Goal: Transaction & Acquisition: Purchase product/service

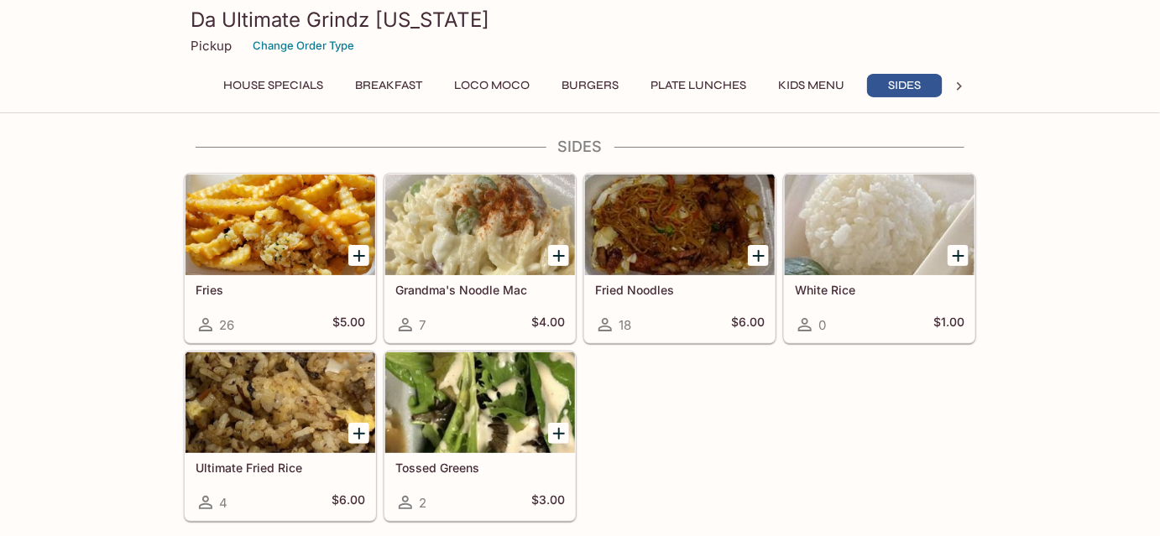
scroll to position [0, 11]
click at [357, 425] on icon "Add Ultimate Fried Rice" at bounding box center [359, 434] width 20 height 20
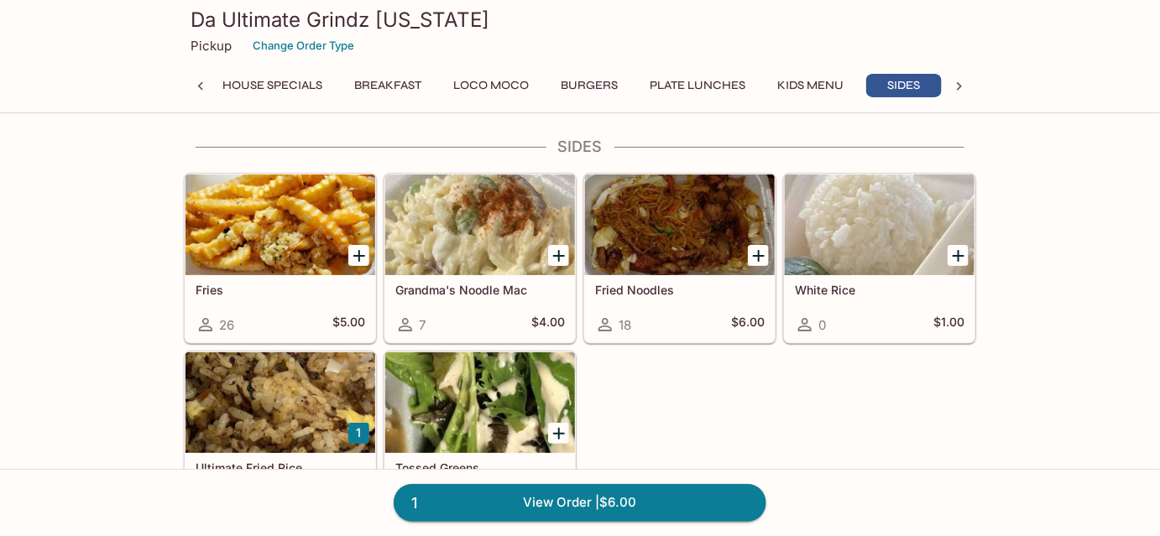
click at [758, 250] on icon "Add Fried Noodles" at bounding box center [759, 256] width 12 height 12
click at [559, 250] on icon "Add Grandma's Noodle Mac" at bounding box center [559, 256] width 12 height 12
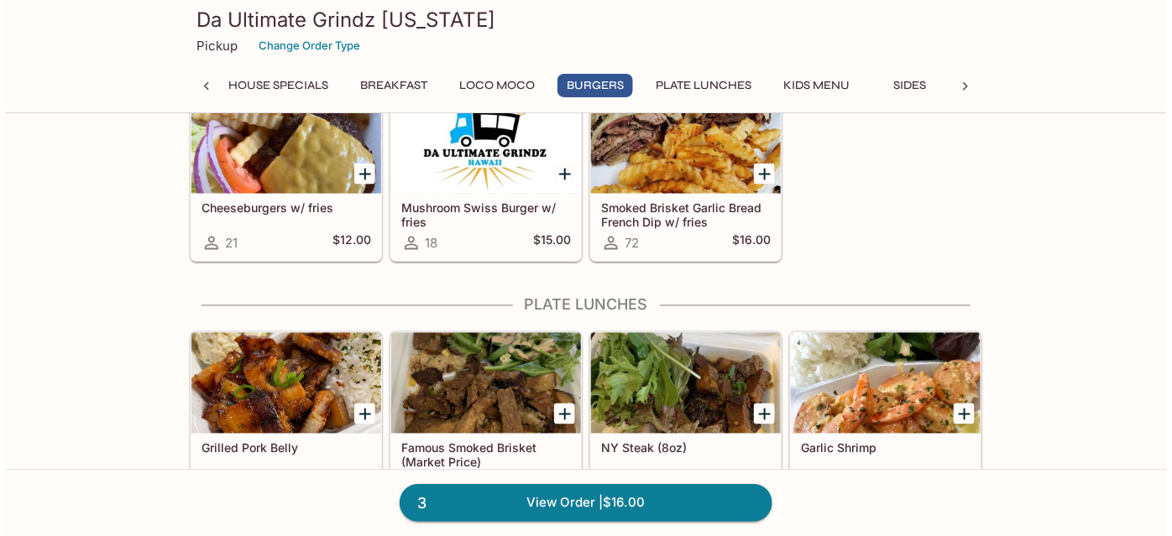
scroll to position [839, 0]
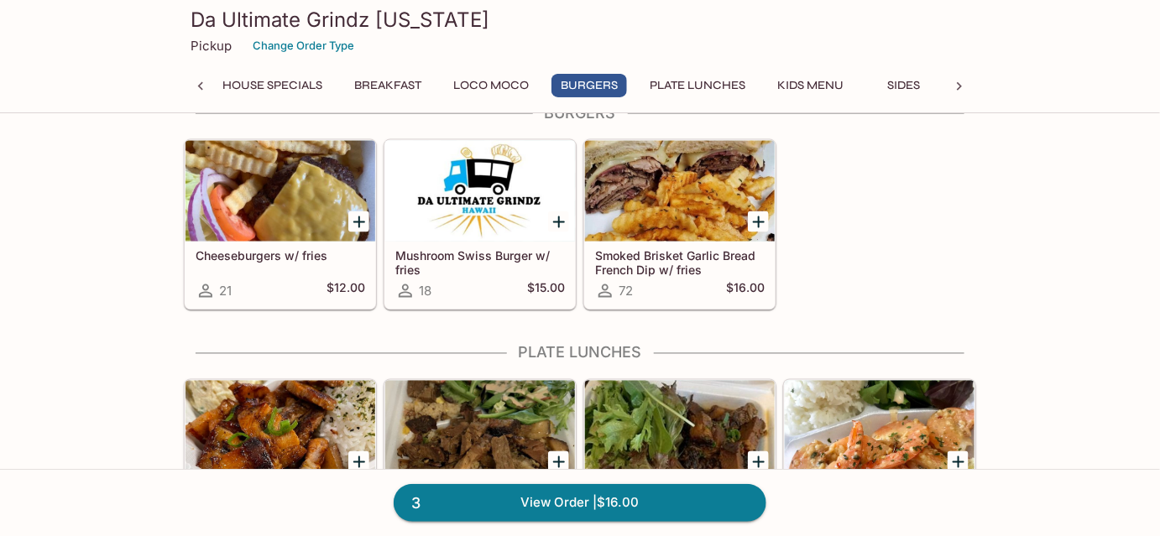
click at [210, 50] on p "Pickup" at bounding box center [211, 46] width 41 height 16
click at [209, 44] on p "Pickup" at bounding box center [211, 46] width 41 height 16
click at [287, 52] on button "Change Order Type" at bounding box center [303, 46] width 117 height 26
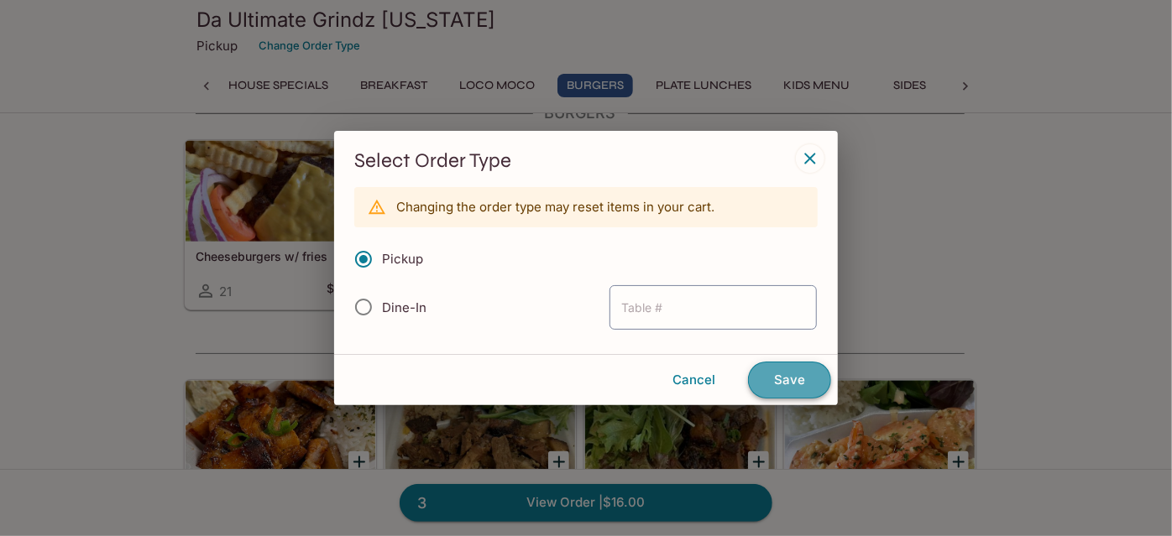
click at [781, 385] on button "Save" at bounding box center [789, 380] width 83 height 37
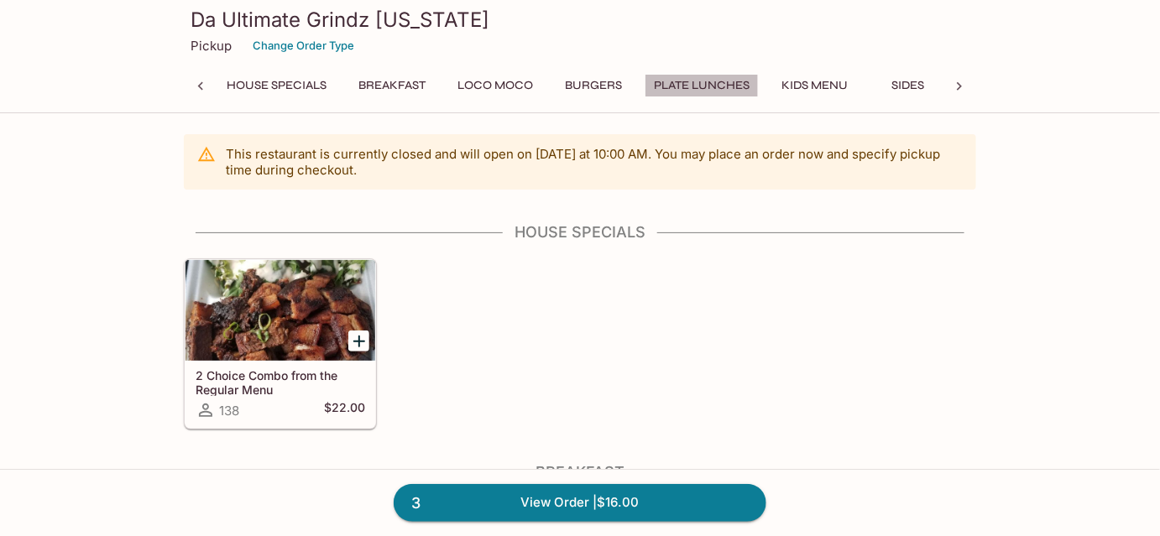
click at [682, 79] on button "Plate Lunches" at bounding box center [702, 86] width 114 height 24
click at [277, 91] on button "House Specials" at bounding box center [276, 86] width 118 height 24
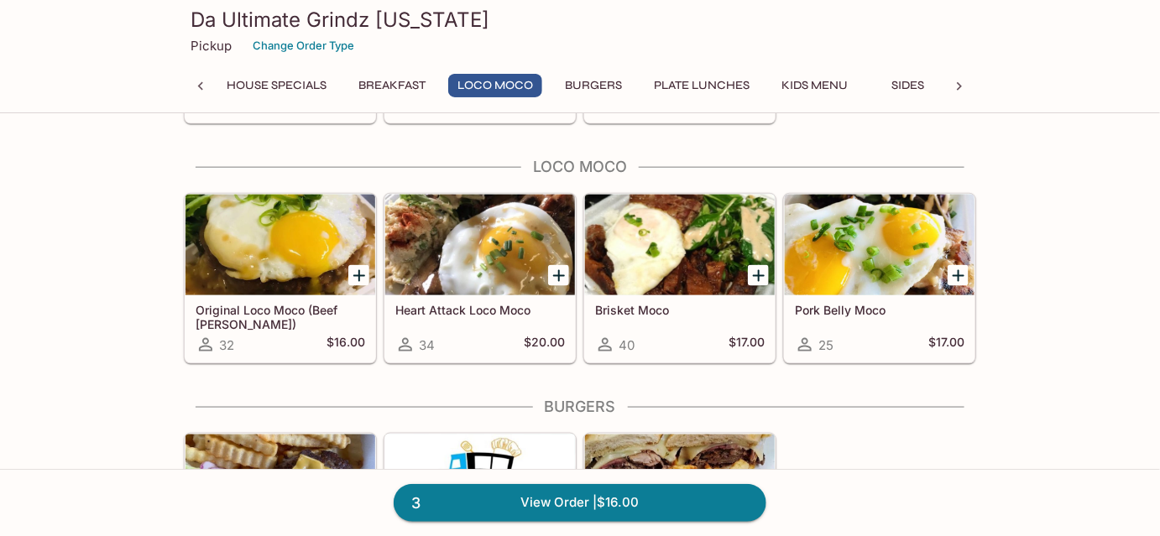
scroll to position [538, 0]
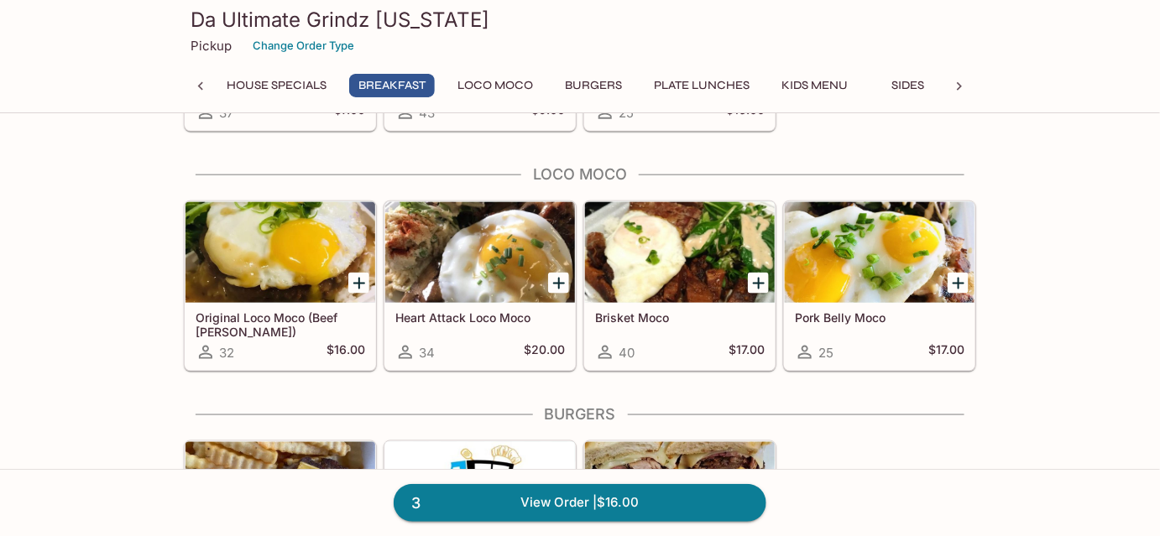
click at [324, 93] on button "House Specials" at bounding box center [276, 86] width 118 height 24
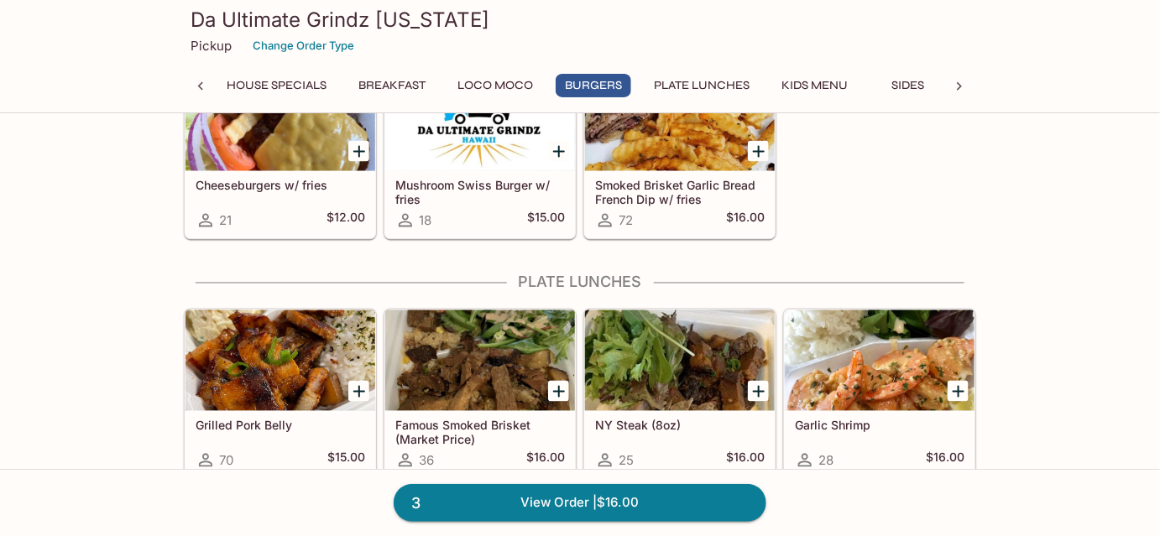
scroll to position [920, 0]
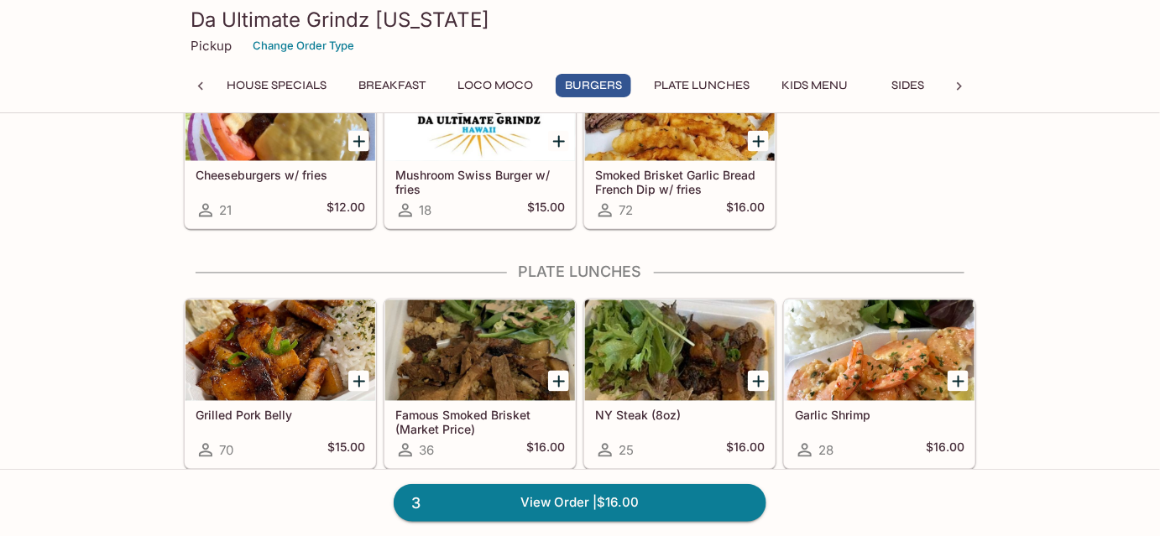
click at [555, 375] on icon "Add Famous Smoked Brisket (Market Price)" at bounding box center [559, 382] width 20 height 20
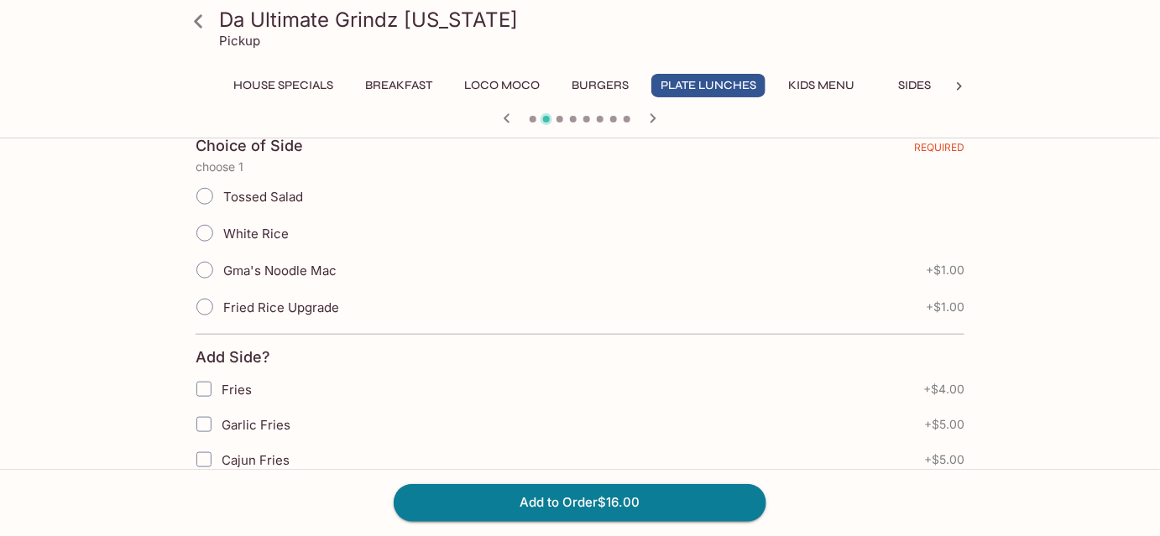
scroll to position [305, 0]
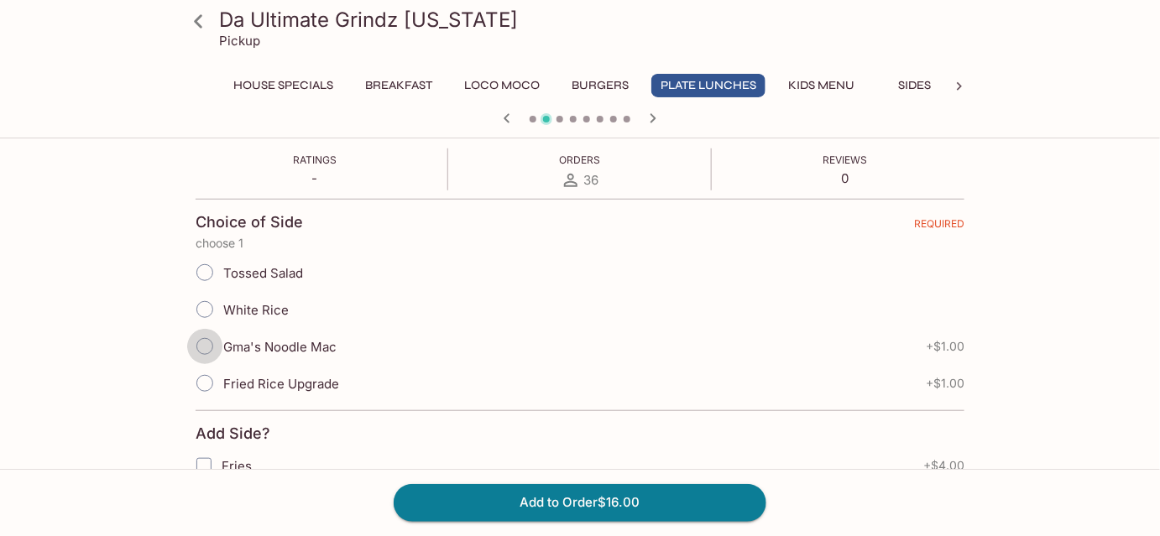
click at [203, 338] on input "Gma's Noodle Mac" at bounding box center [204, 346] width 35 height 35
radio input "true"
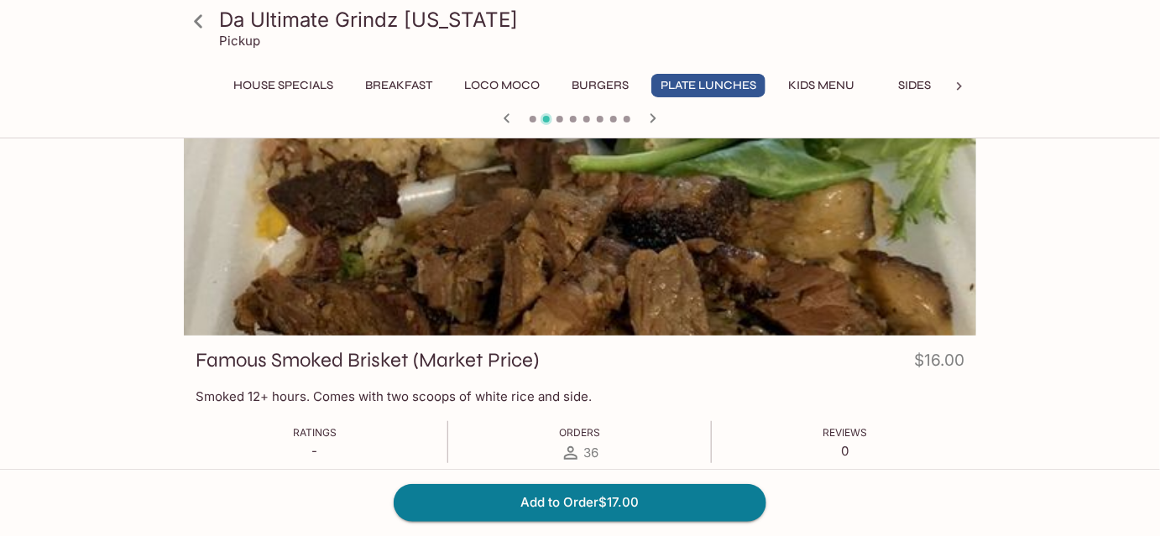
scroll to position [0, 0]
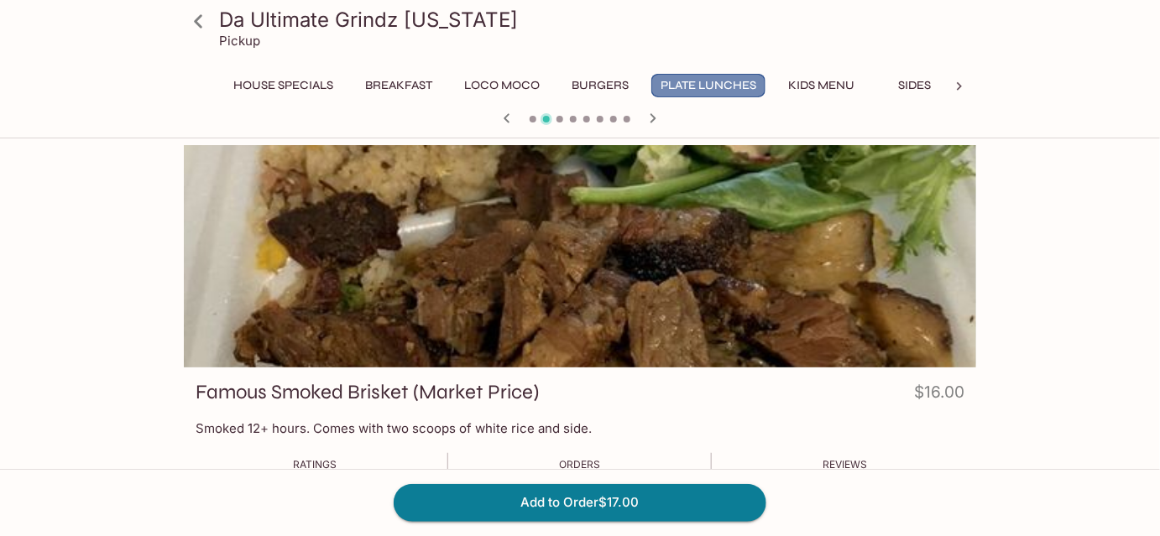
click at [717, 88] on button "Plate Lunches" at bounding box center [708, 86] width 114 height 24
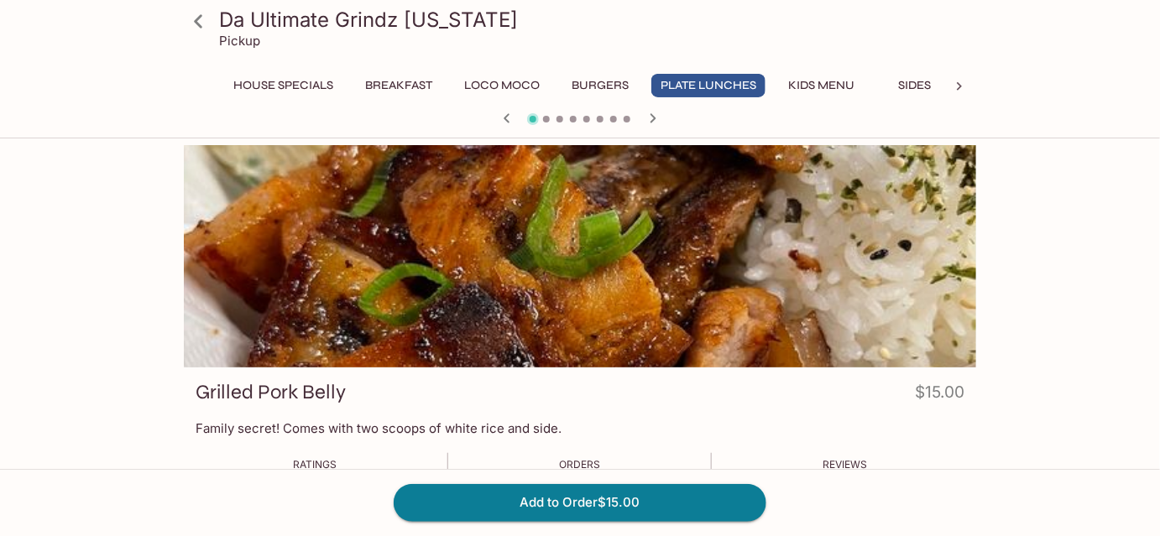
click at [633, 256] on div at bounding box center [580, 256] width 792 height 222
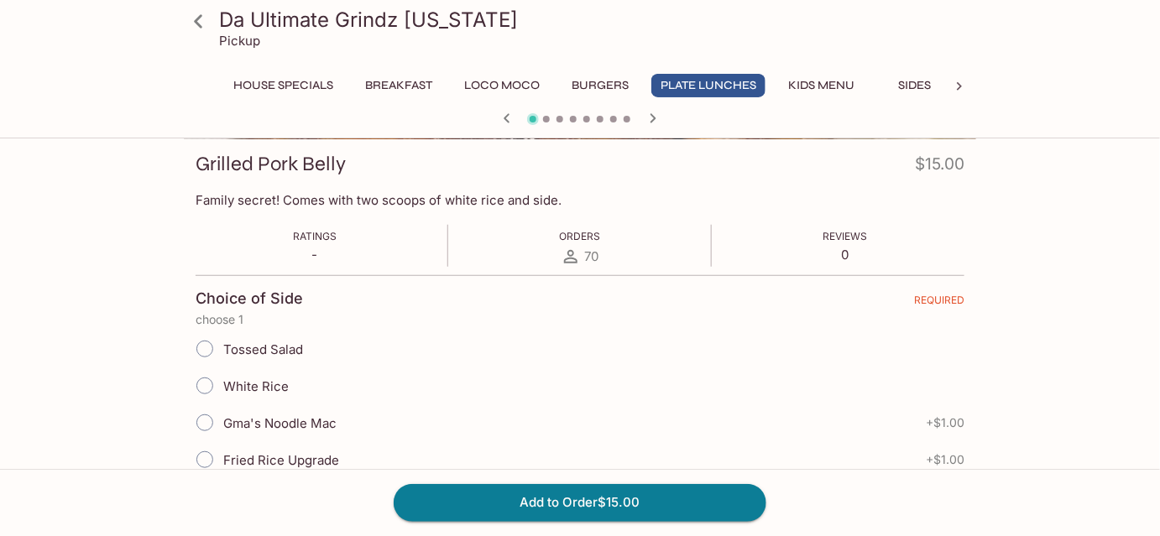
scroll to position [305, 0]
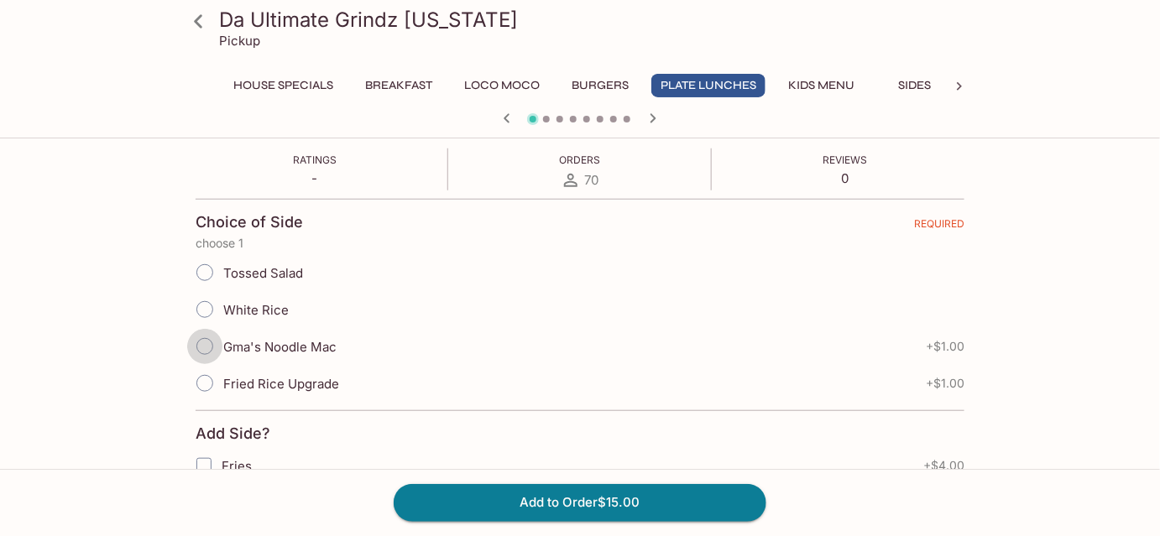
click at [208, 349] on input "Gma's Noodle Mac" at bounding box center [204, 346] width 35 height 35
radio input "true"
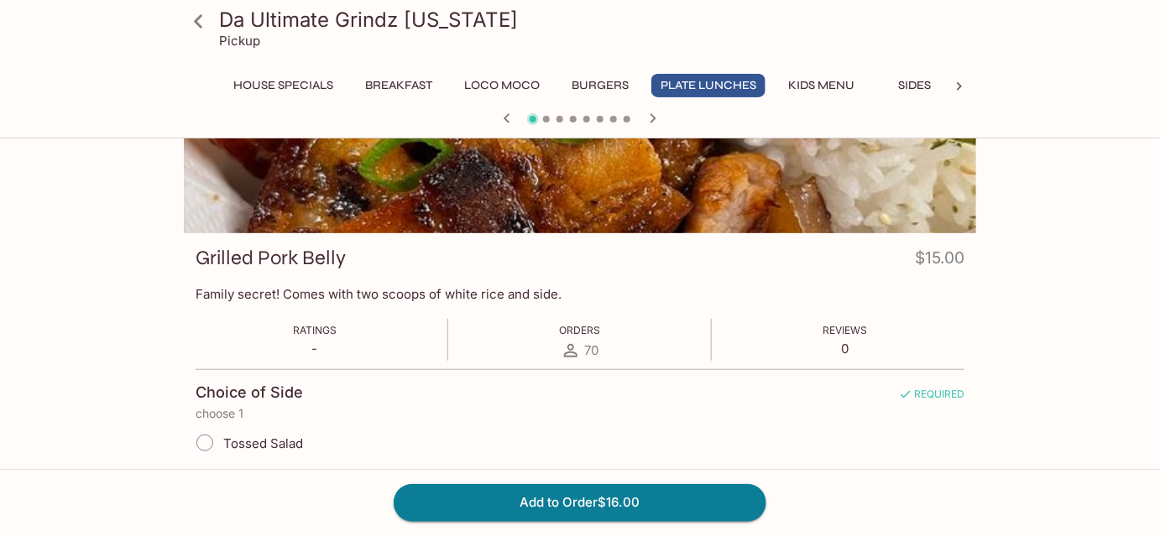
scroll to position [0, 0]
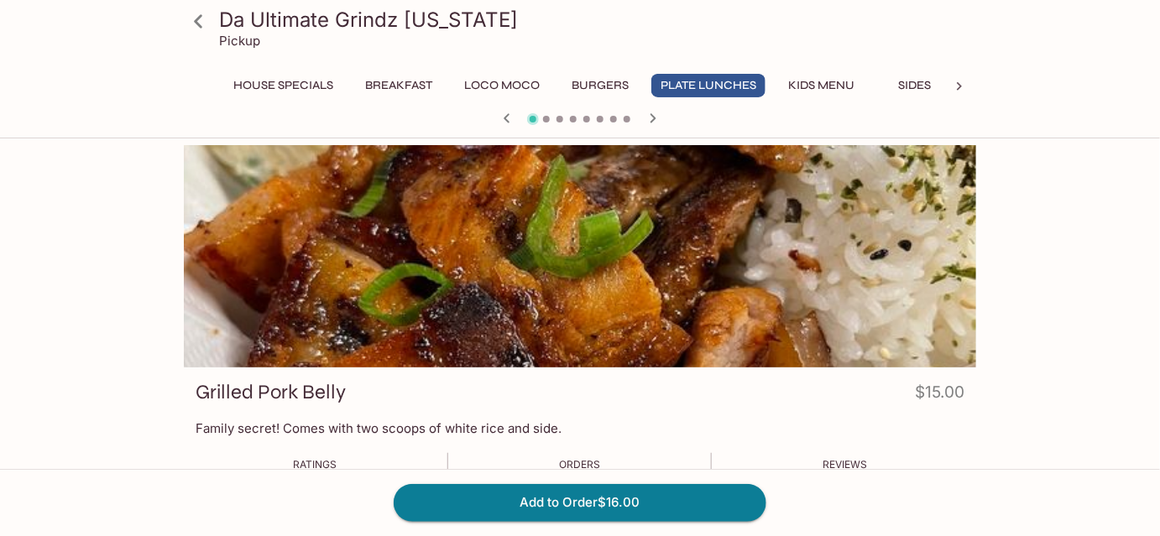
click at [323, 91] on button "House Specials" at bounding box center [283, 86] width 118 height 24
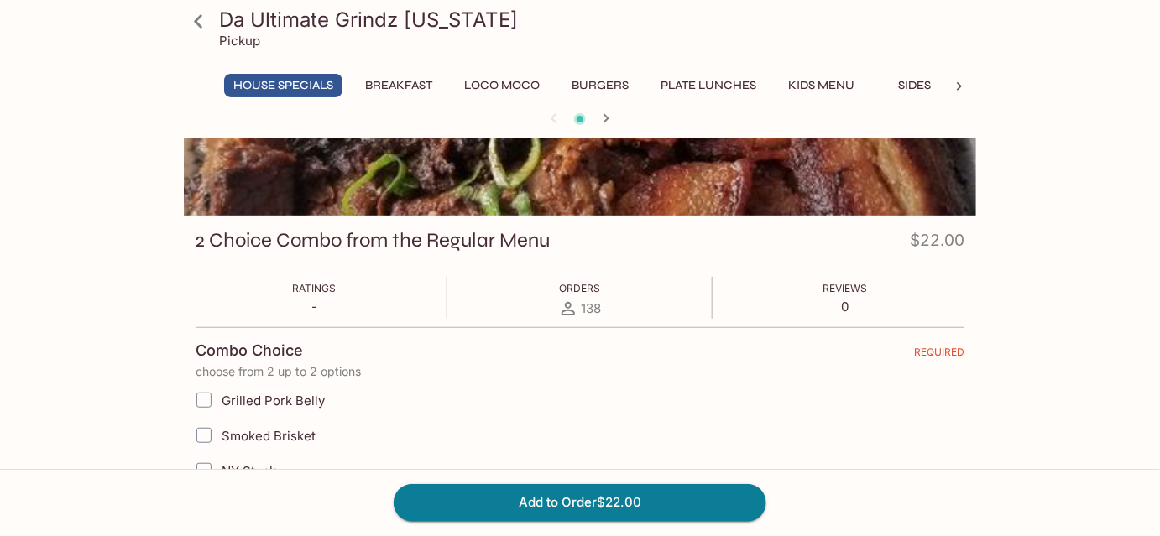
scroll to position [228, 0]
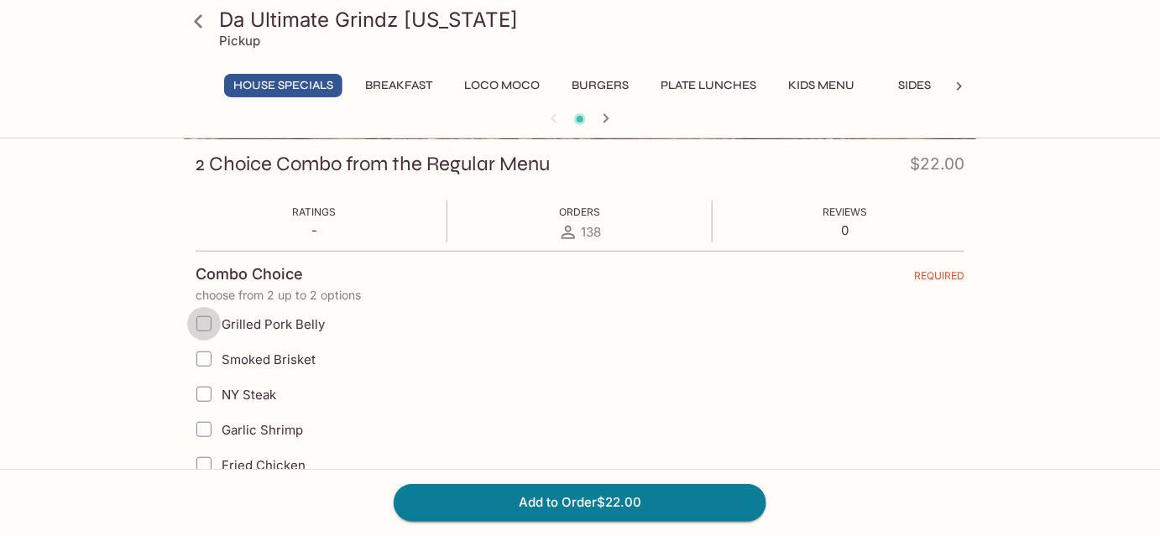
click at [197, 321] on input "Grilled Pork Belly" at bounding box center [204, 324] width 34 height 34
checkbox input "true"
click at [203, 363] on input "Smoked Brisket" at bounding box center [204, 359] width 34 height 34
checkbox input "true"
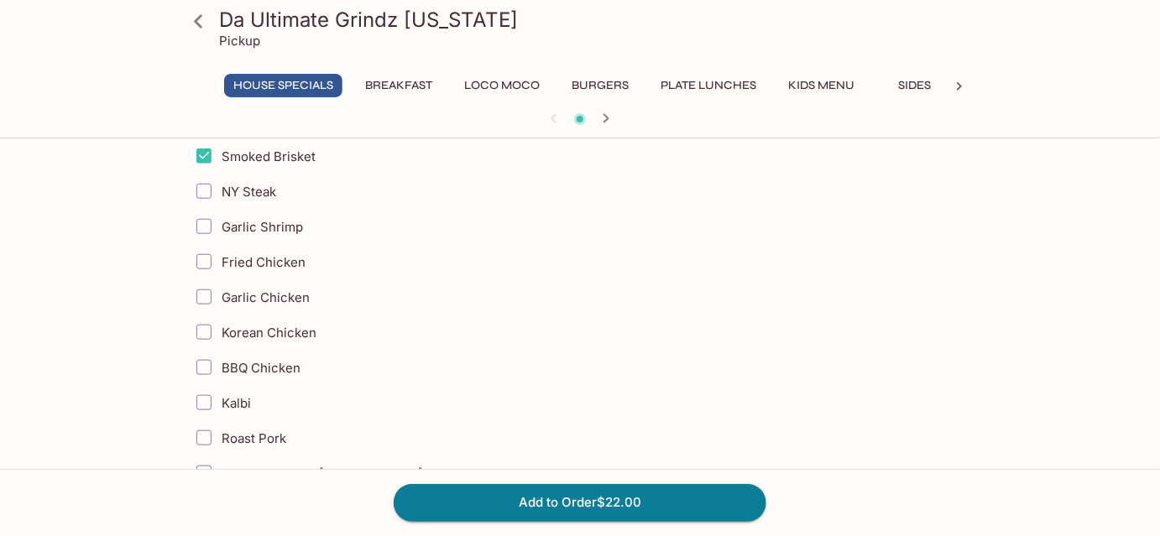
scroll to position [457, 0]
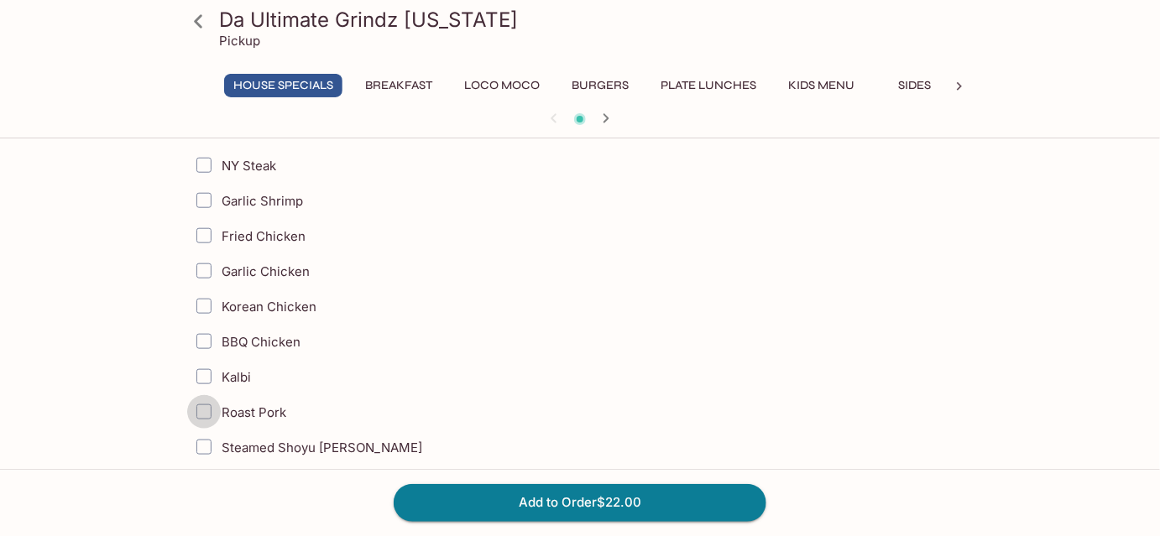
click at [209, 405] on input "Roast Pork" at bounding box center [204, 412] width 34 height 34
checkbox input "true"
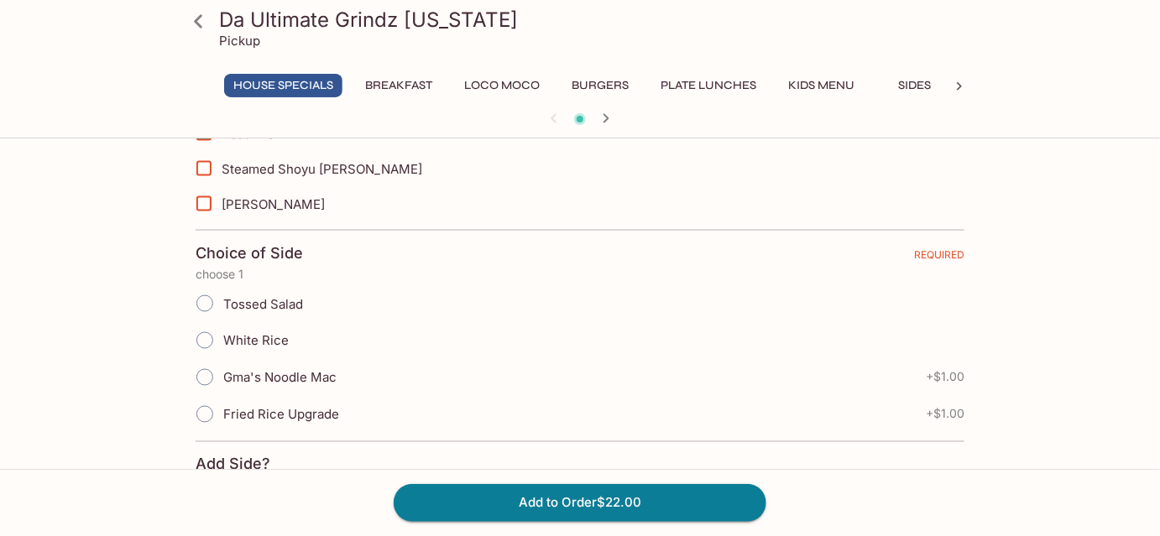
scroll to position [763, 0]
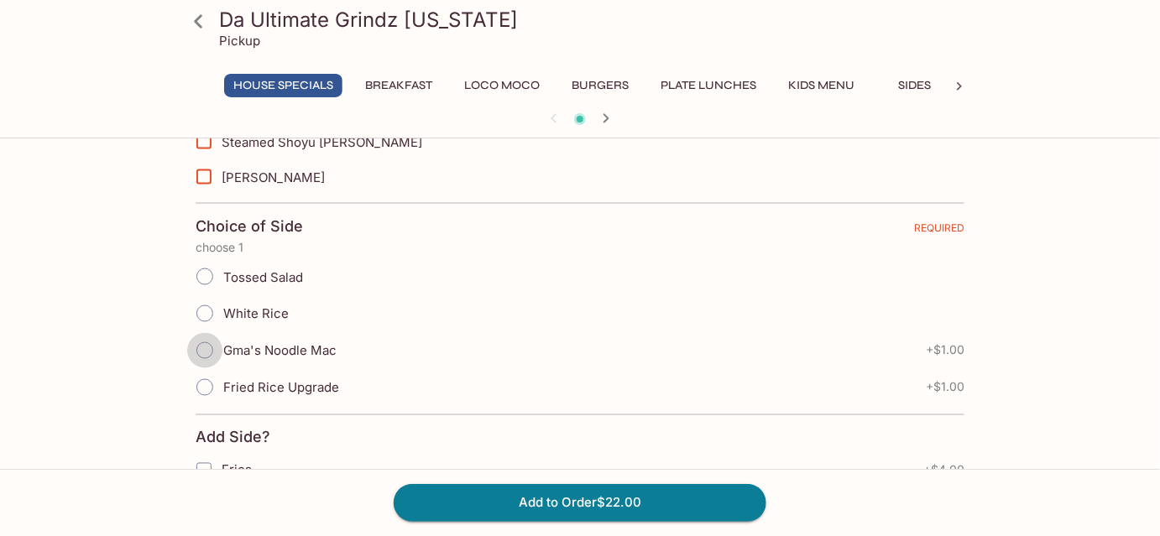
click at [210, 342] on input "Gma's Noodle Mac" at bounding box center [204, 350] width 35 height 35
radio input "true"
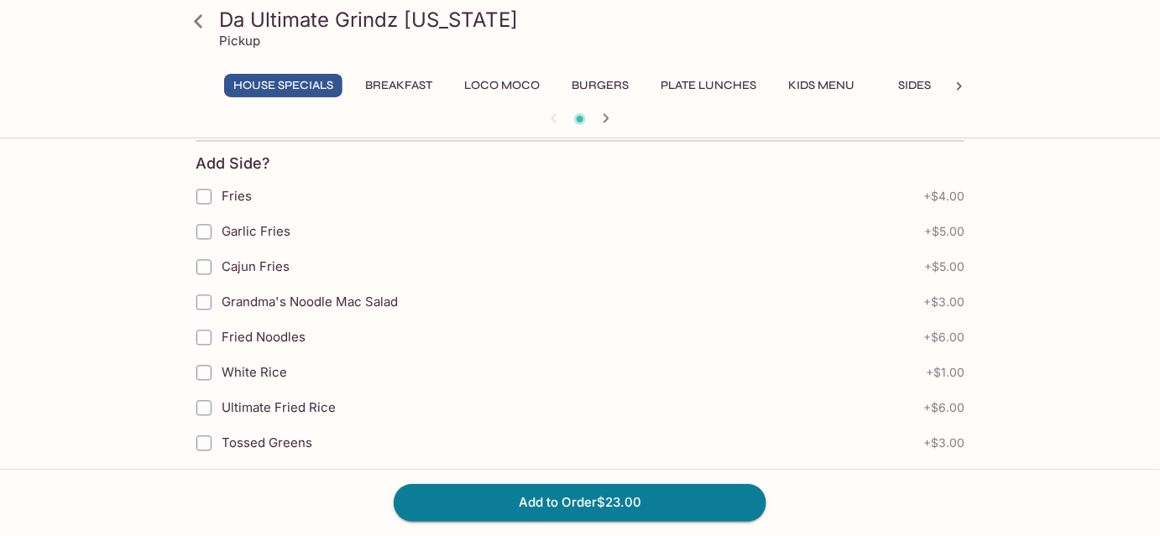
scroll to position [1056, 0]
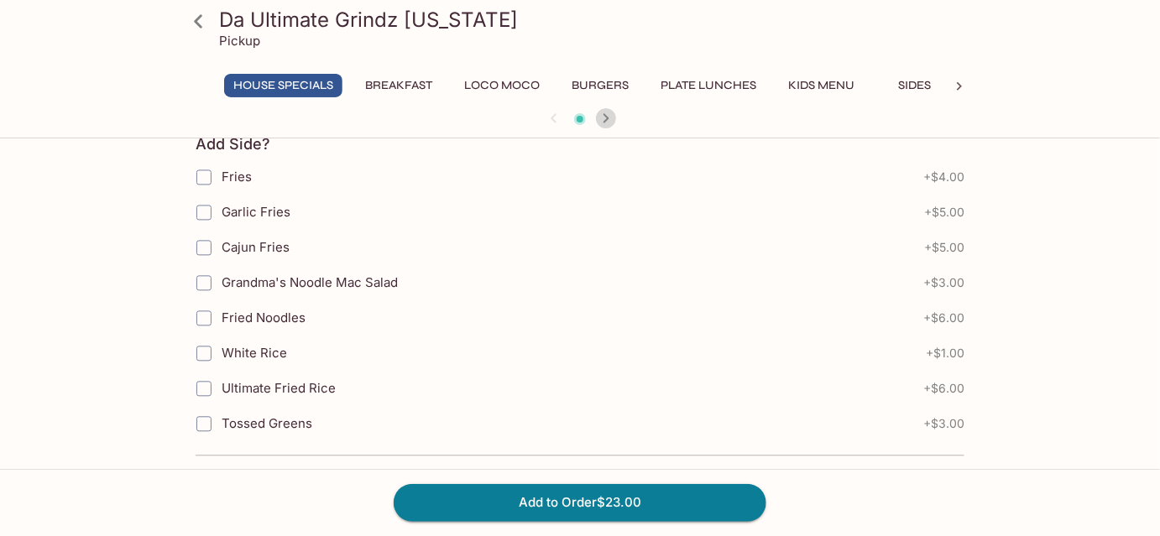
click at [604, 118] on icon "button" at bounding box center [606, 118] width 20 height 20
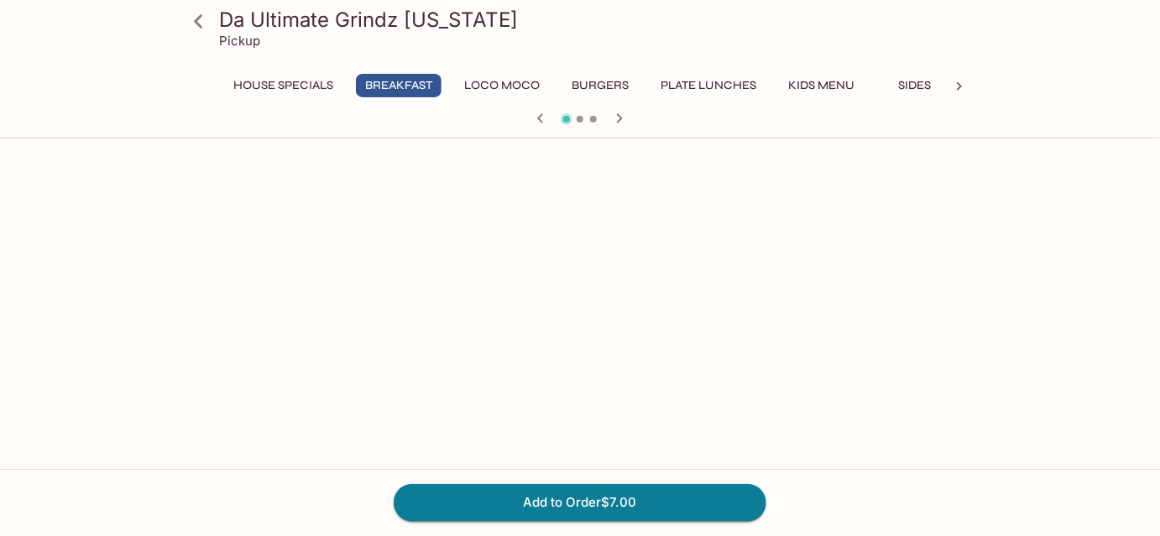
click at [543, 111] on icon "button" at bounding box center [540, 118] width 20 height 20
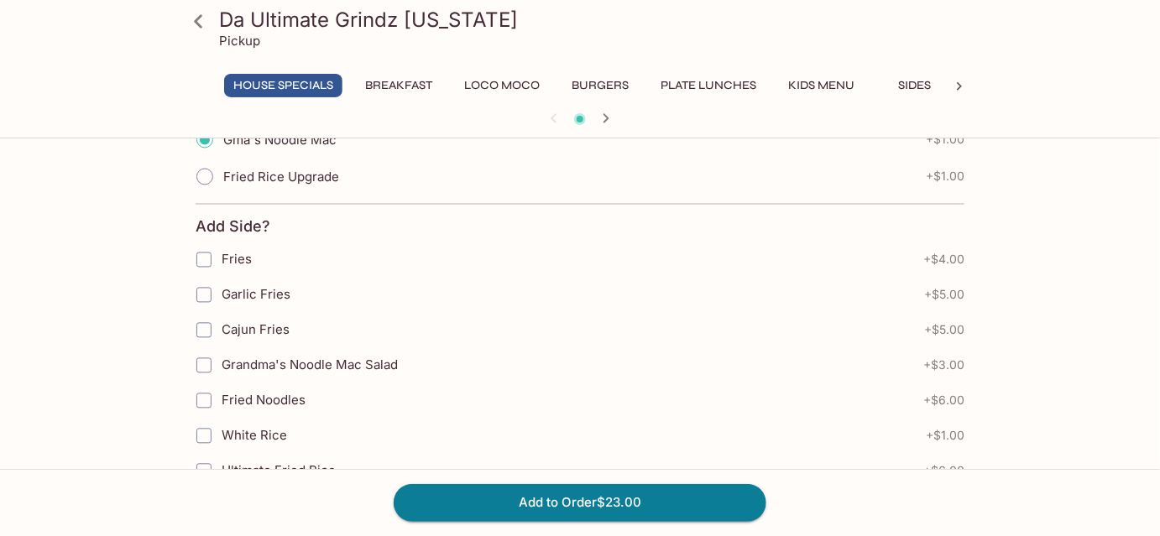
scroll to position [980, 0]
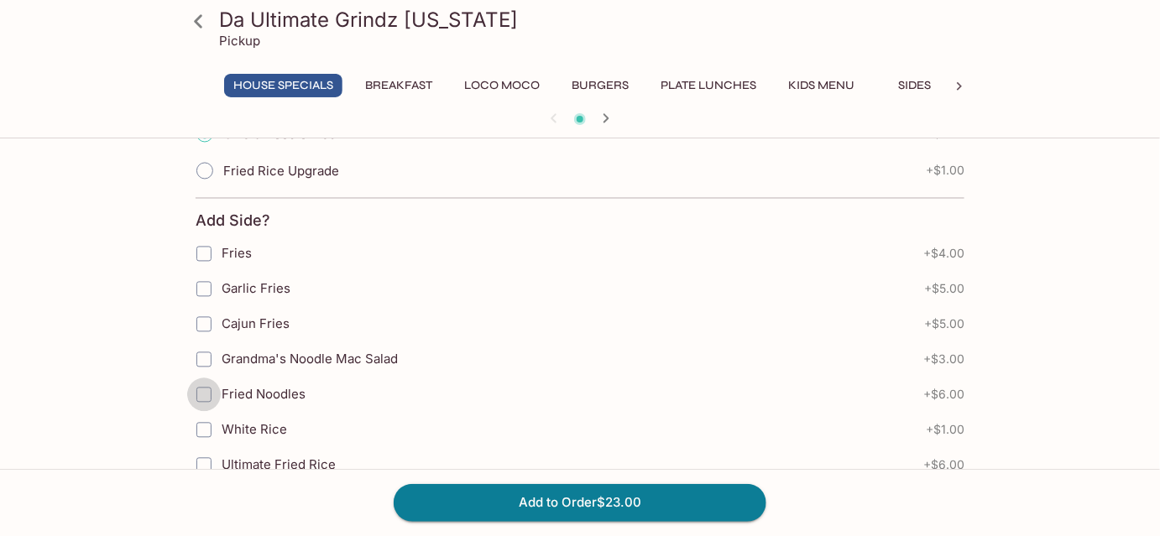
click at [206, 379] on input "Fried Noodles" at bounding box center [204, 396] width 34 height 34
checkbox input "true"
click at [212, 458] on input "Ultimate Fried Rice" at bounding box center [204, 466] width 34 height 34
checkbox input "true"
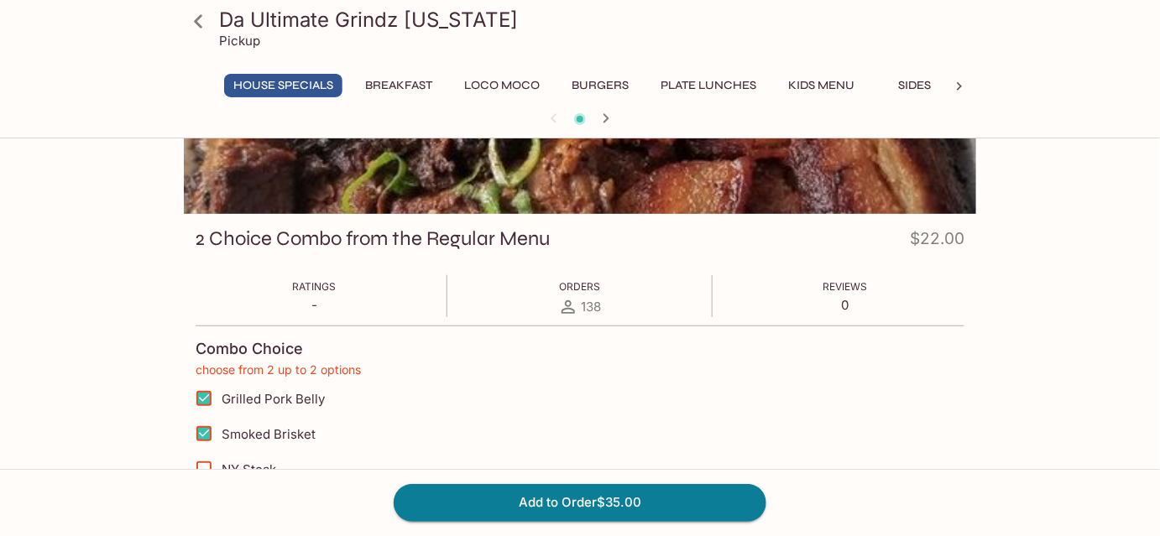
scroll to position [140, 0]
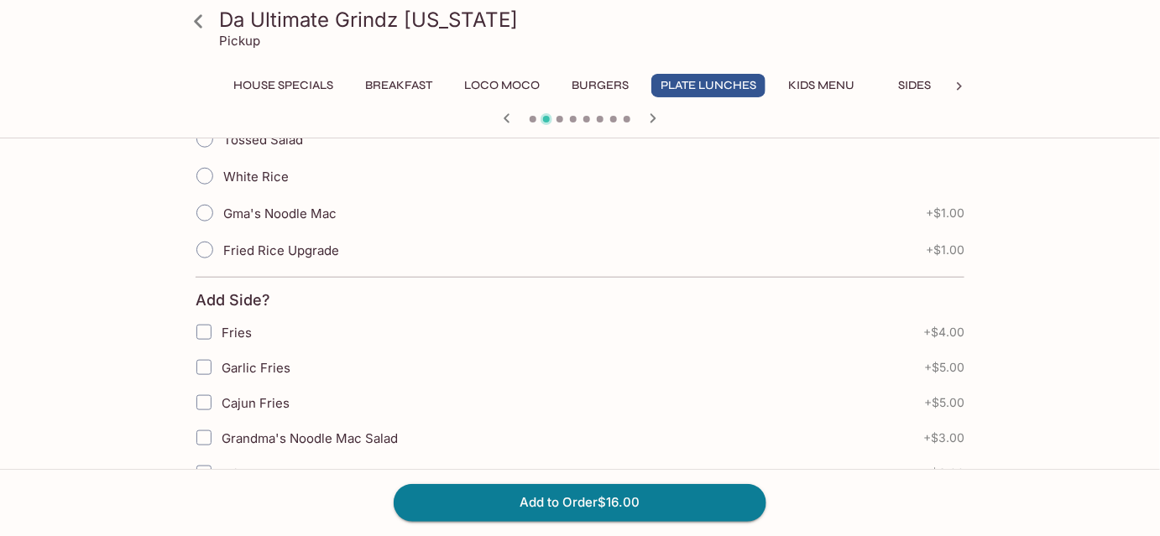
scroll to position [534, 0]
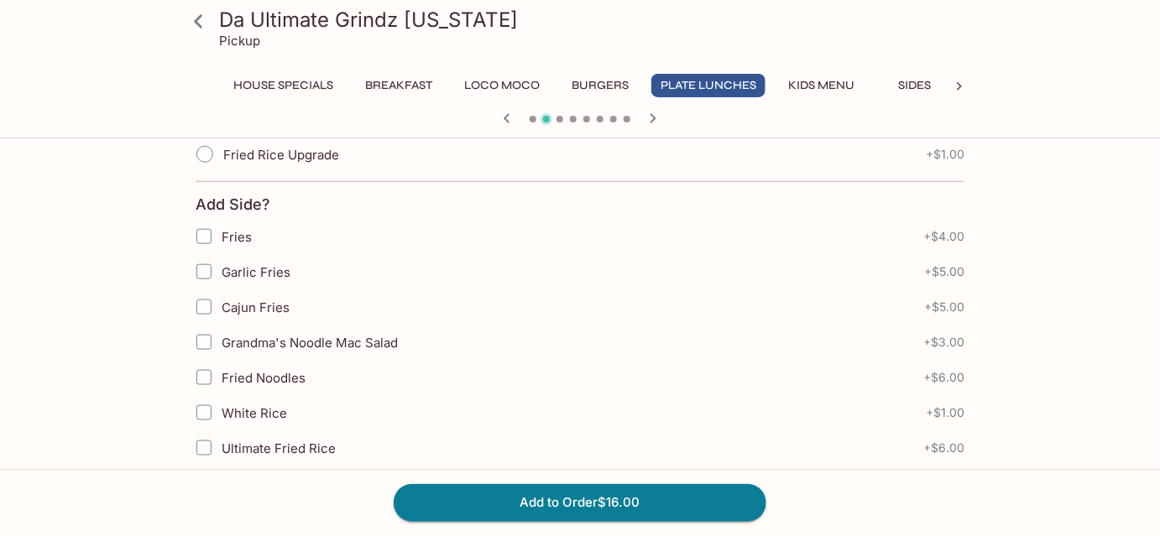
click at [621, 421] on label "White Rice" at bounding box center [475, 412] width 578 height 35
click at [221, 421] on input "White Rice" at bounding box center [204, 413] width 34 height 34
checkbox input "true"
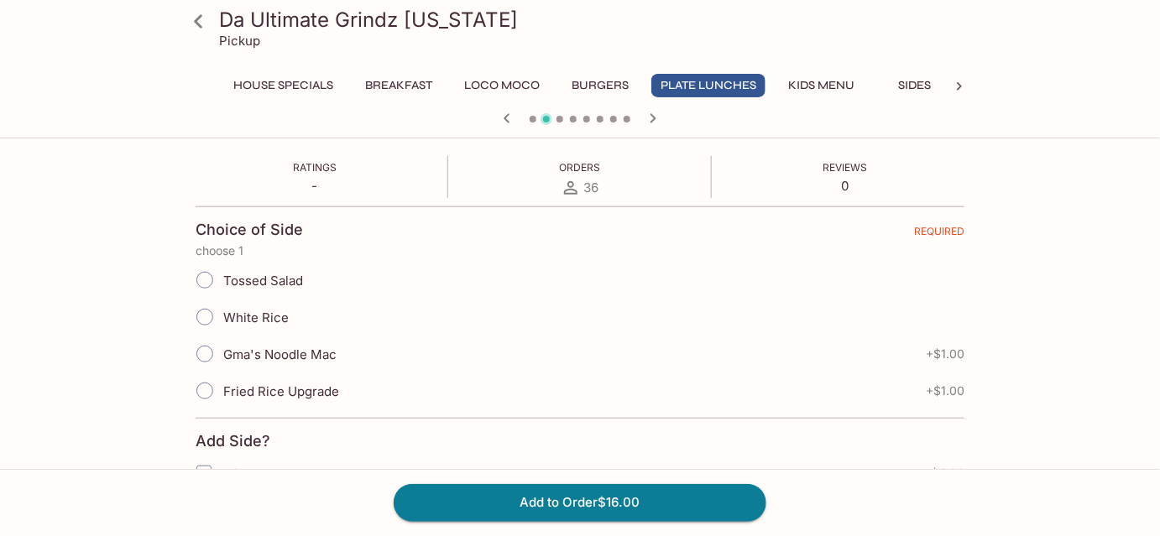
scroll to position [374, 0]
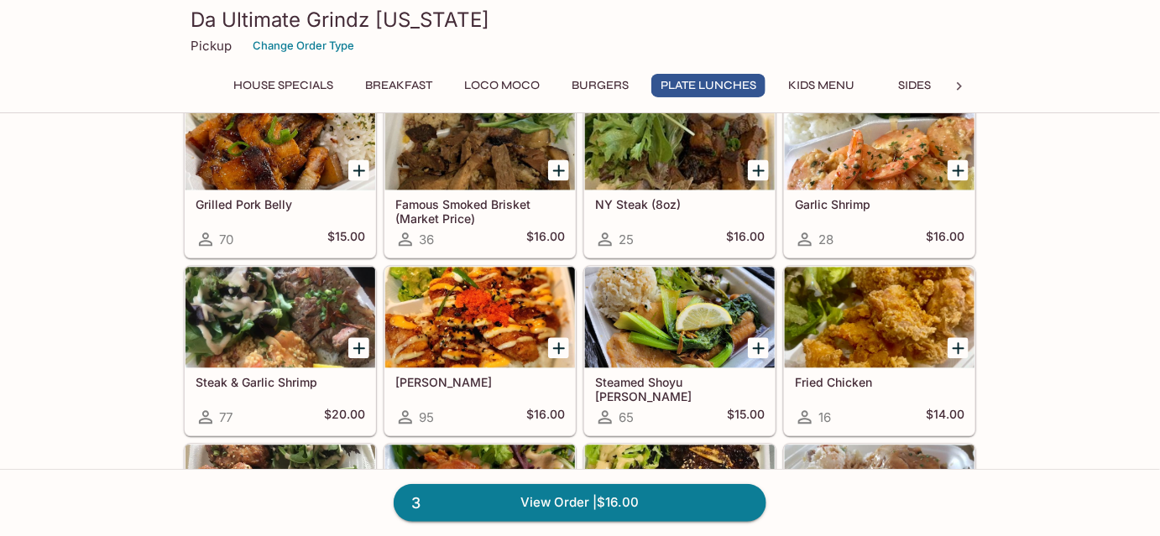
scroll to position [1208, 0]
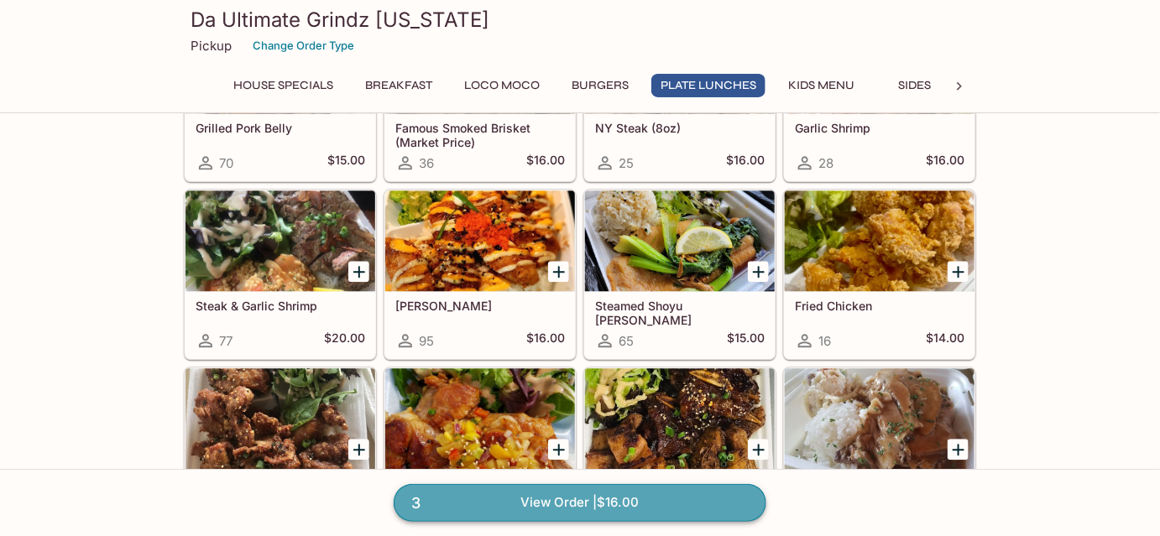
click at [530, 495] on link "3 View Order | $16.00" at bounding box center [580, 502] width 373 height 37
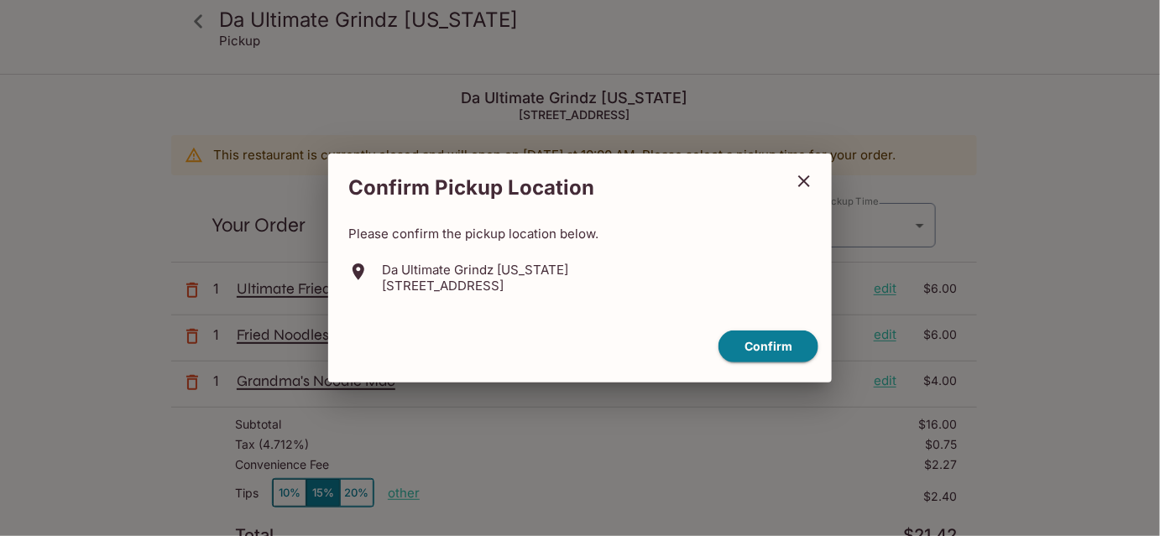
type input "Tomorrow"
type input "2025-10-13T20:15:00.000000Z"
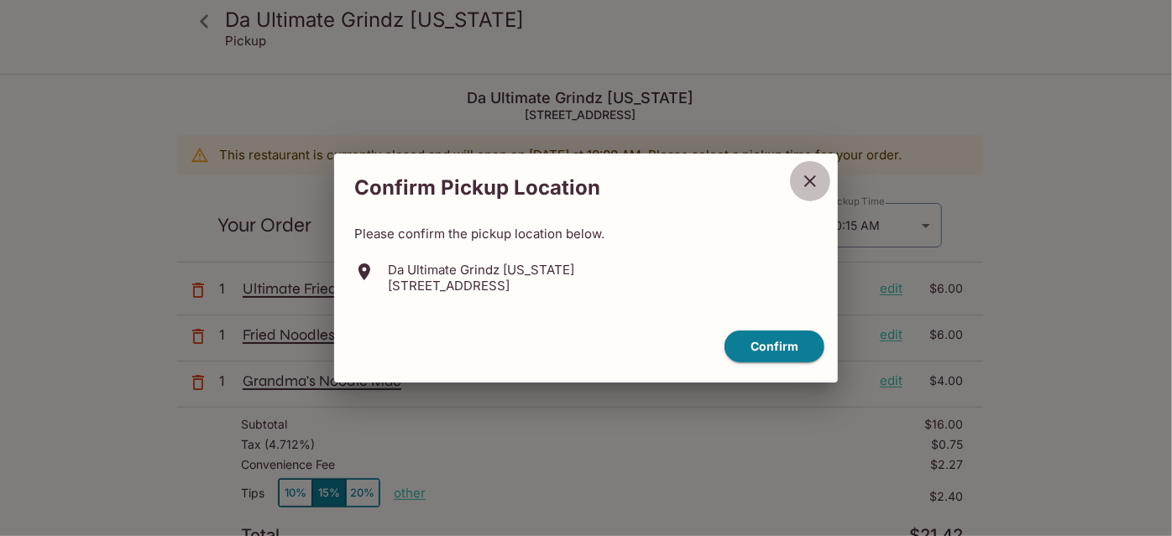
click at [813, 174] on icon "close" at bounding box center [810, 181] width 20 height 20
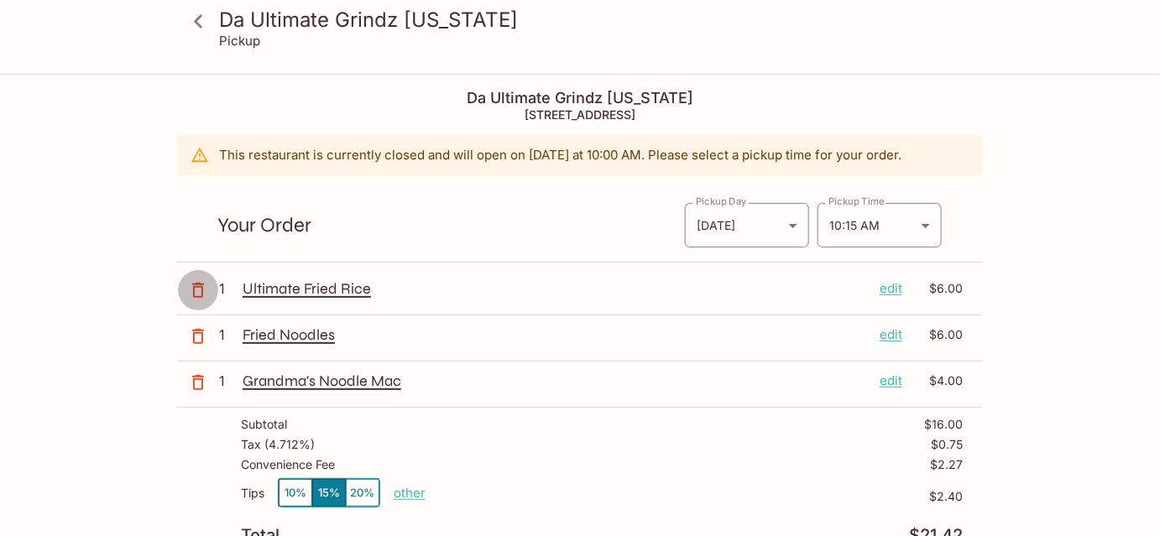
click at [196, 283] on icon "button" at bounding box center [198, 290] width 12 height 15
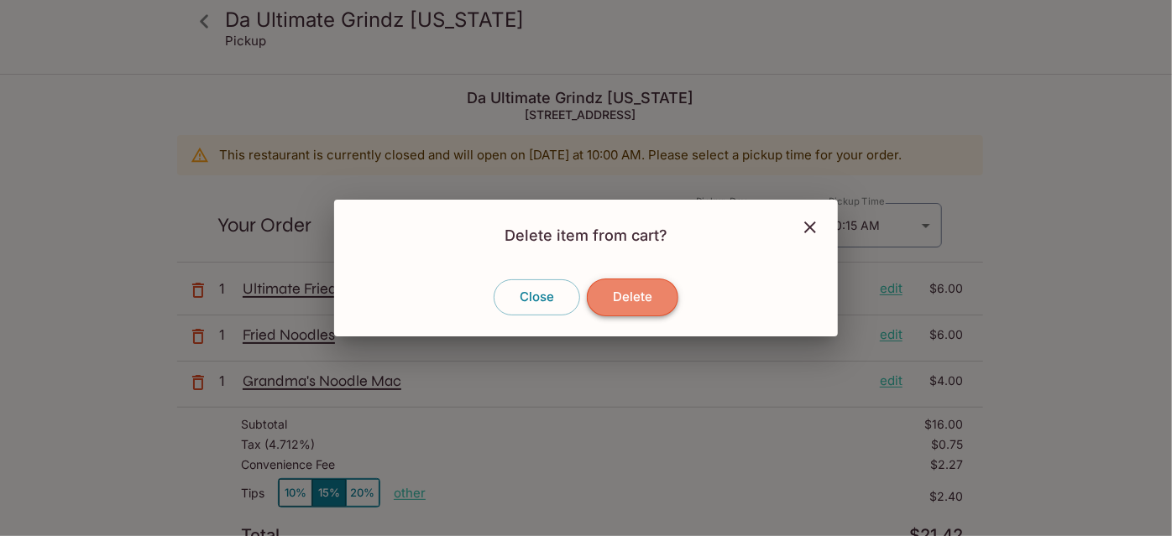
click at [626, 306] on button "Delete" at bounding box center [632, 297] width 91 height 37
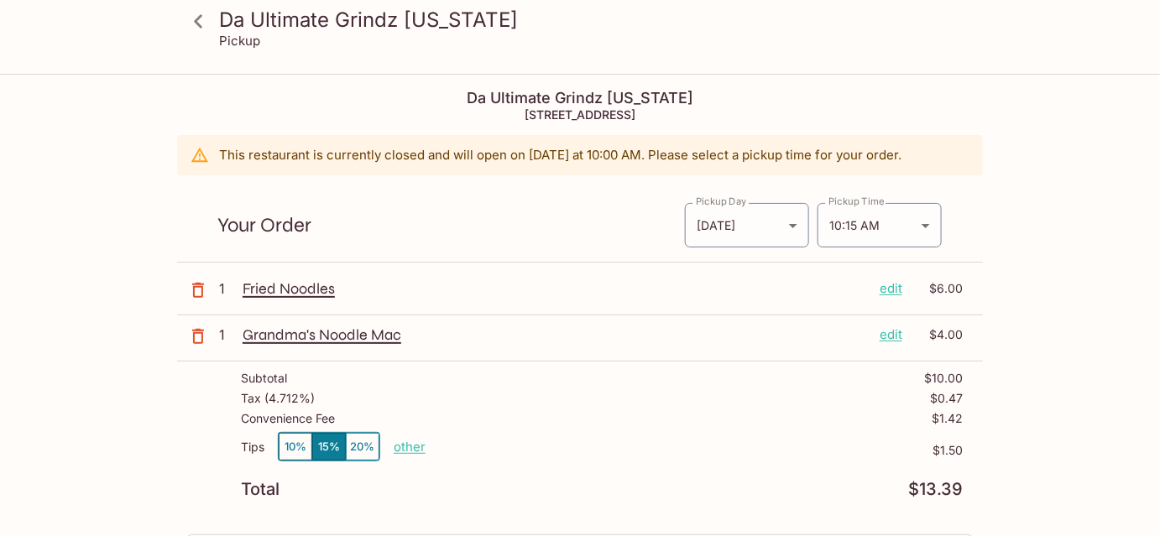
click at [199, 297] on icon "button" at bounding box center [198, 290] width 20 height 20
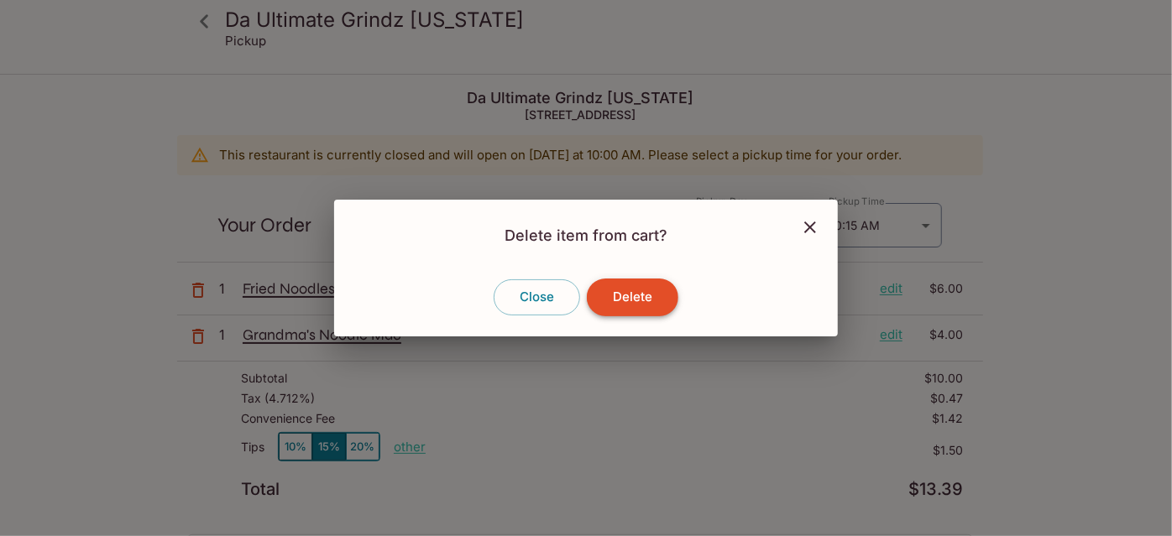
click at [619, 308] on button "Delete" at bounding box center [632, 297] width 91 height 37
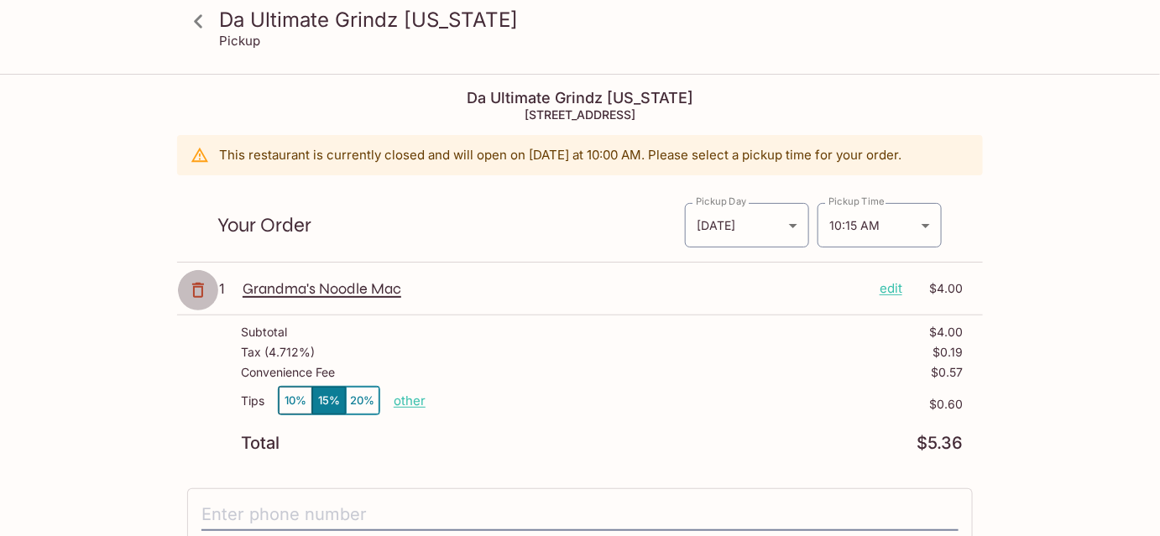
click at [199, 283] on icon "button" at bounding box center [198, 290] width 12 height 15
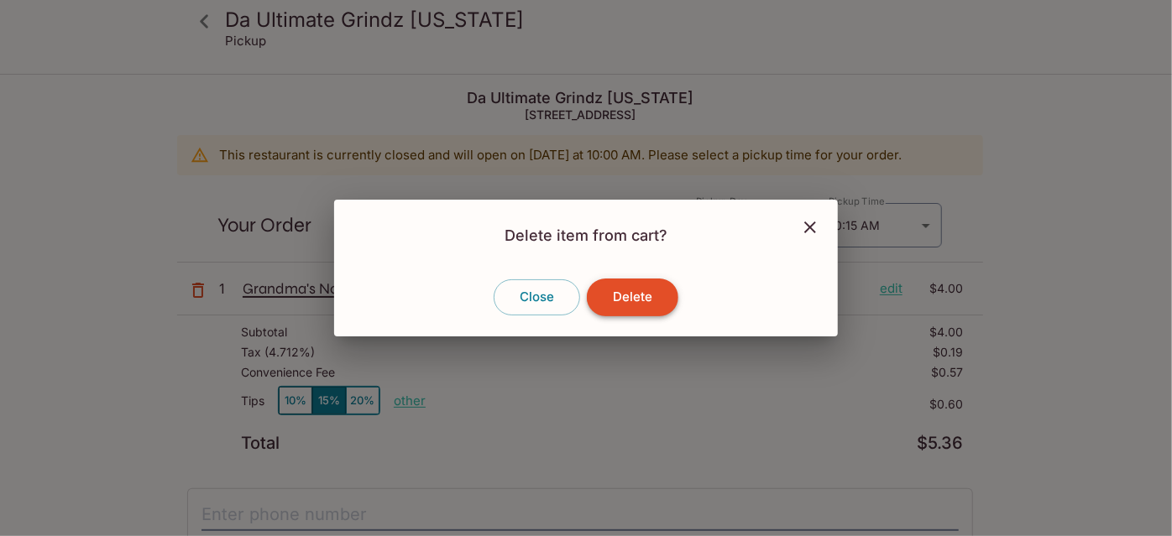
click at [618, 296] on button "Delete" at bounding box center [632, 297] width 91 height 37
